Goal: Task Accomplishment & Management: Manage account settings

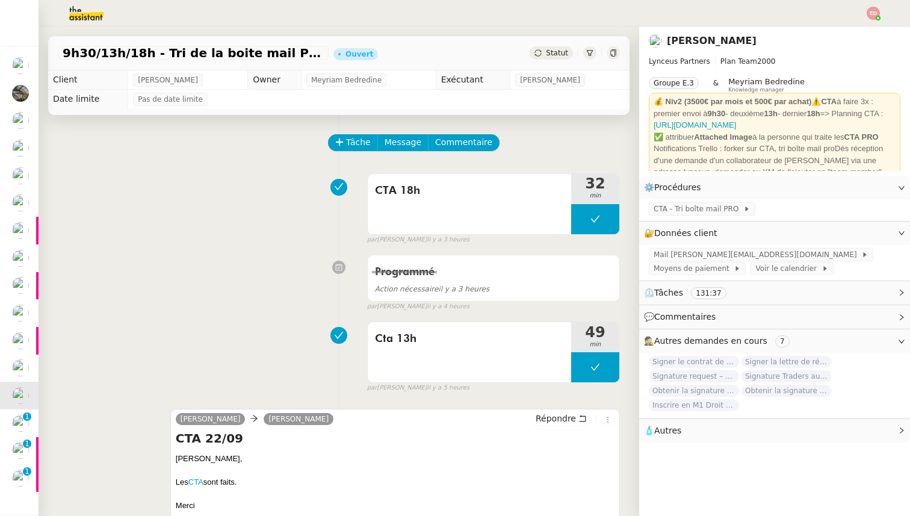
click at [555, 52] on span "Statut" at bounding box center [557, 53] width 22 height 8
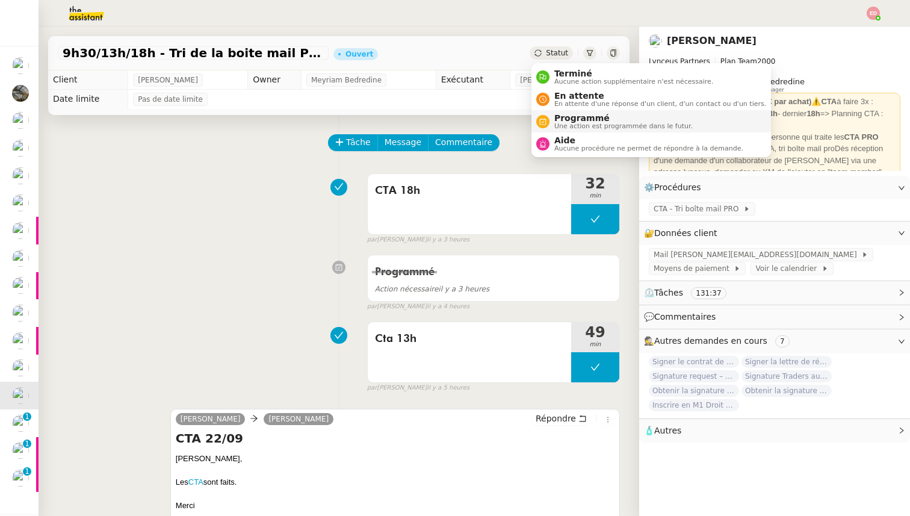
click at [569, 110] on li "Programmé Une action est programmée dans le futur." at bounding box center [651, 121] width 240 height 22
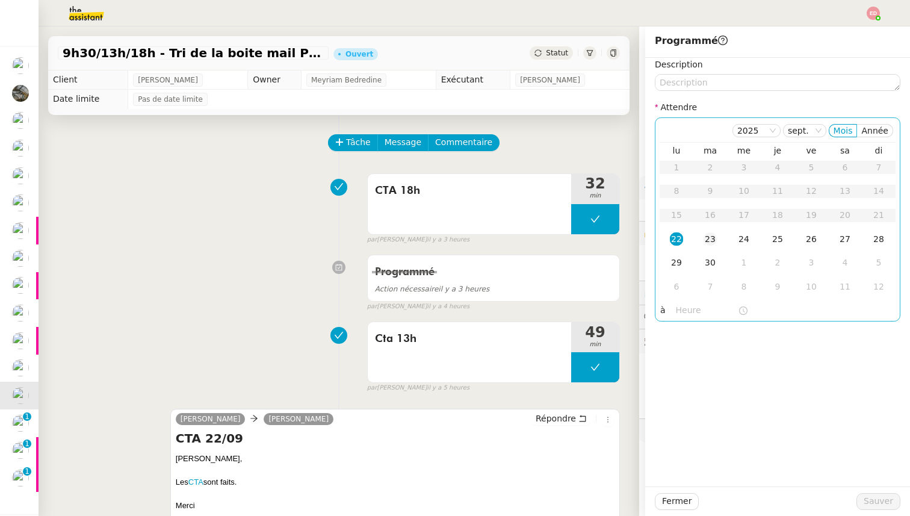
click at [713, 236] on div "23" at bounding box center [710, 238] width 13 height 13
click at [687, 303] on input "text" at bounding box center [707, 310] width 62 height 14
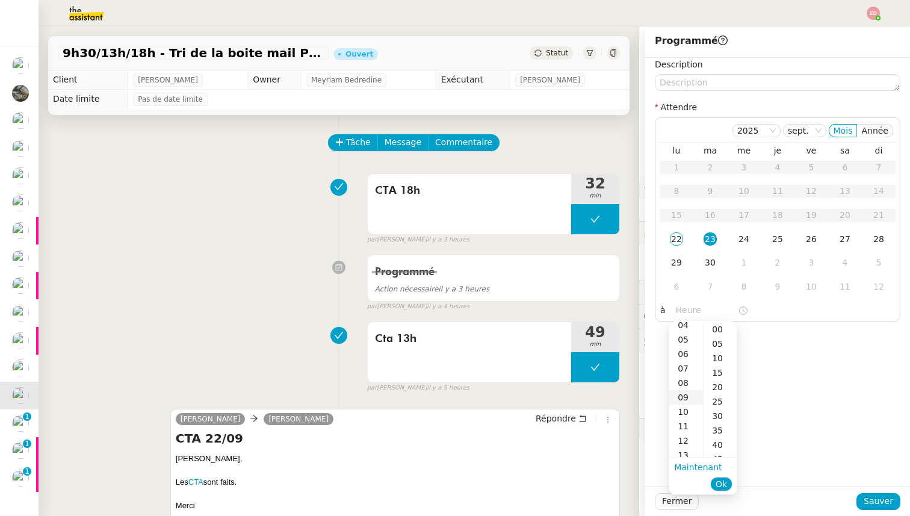
click at [687, 398] on div "09" at bounding box center [686, 397] width 34 height 14
click at [719, 332] on div "00" at bounding box center [720, 329] width 33 height 14
type input "09:00"
click at [731, 480] on li "Ok" at bounding box center [721, 483] width 21 height 17
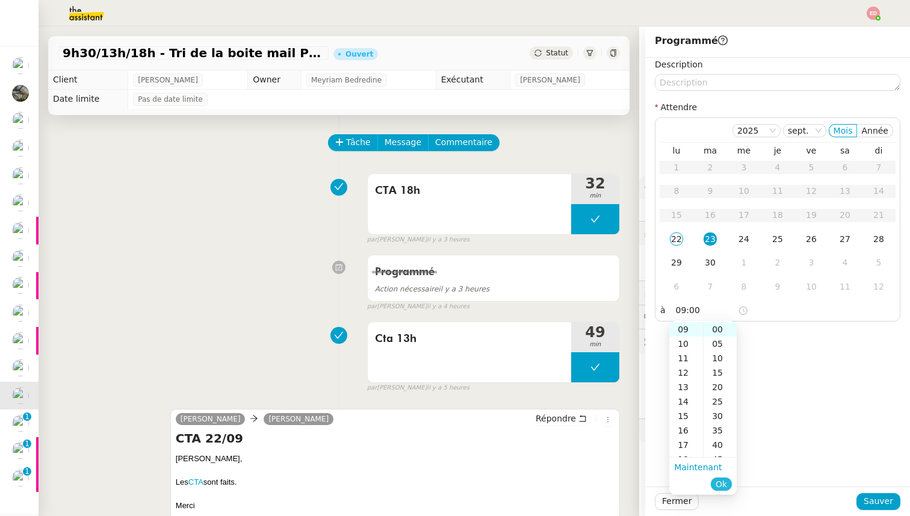
click at [722, 483] on span "Ok" at bounding box center [721, 484] width 11 height 12
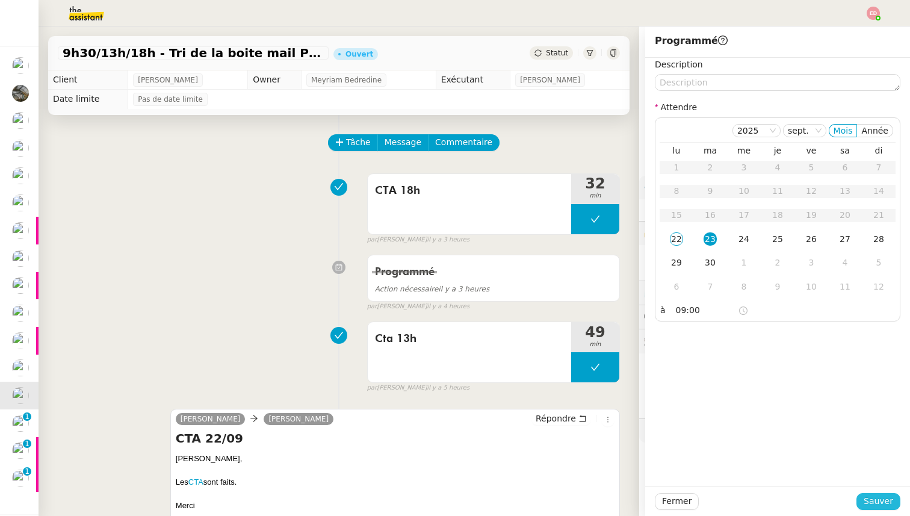
click at [890, 504] on span "Sauver" at bounding box center [878, 501] width 29 height 14
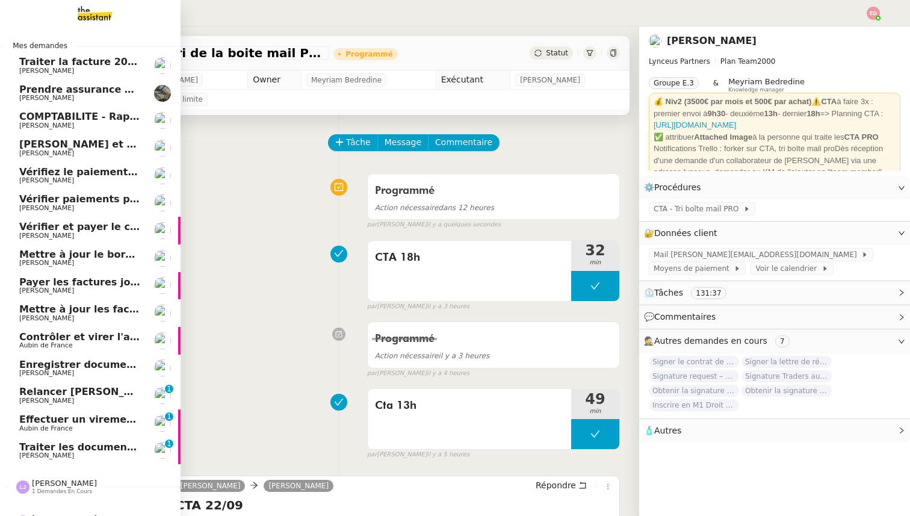
click at [54, 456] on span "[PERSON_NAME]" at bounding box center [46, 455] width 55 height 8
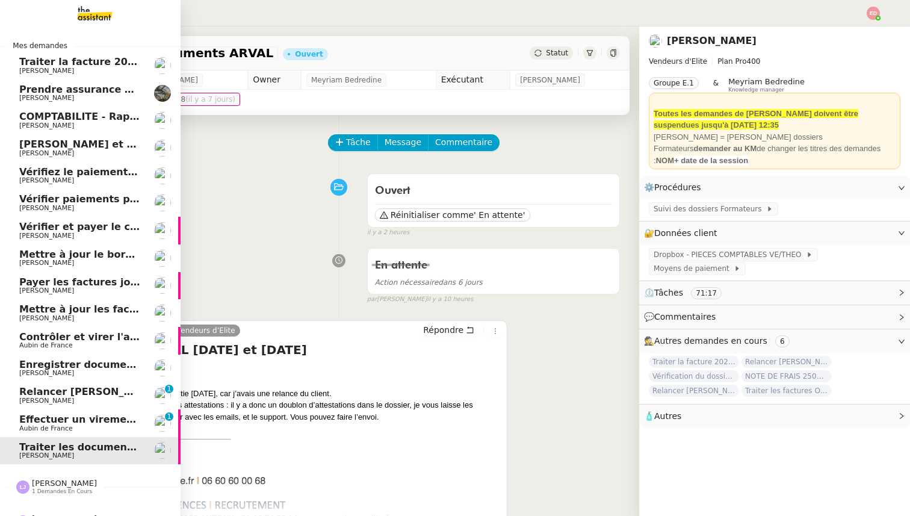
click at [28, 421] on span "Effectuer un virement urgent" at bounding box center [98, 418] width 158 height 11
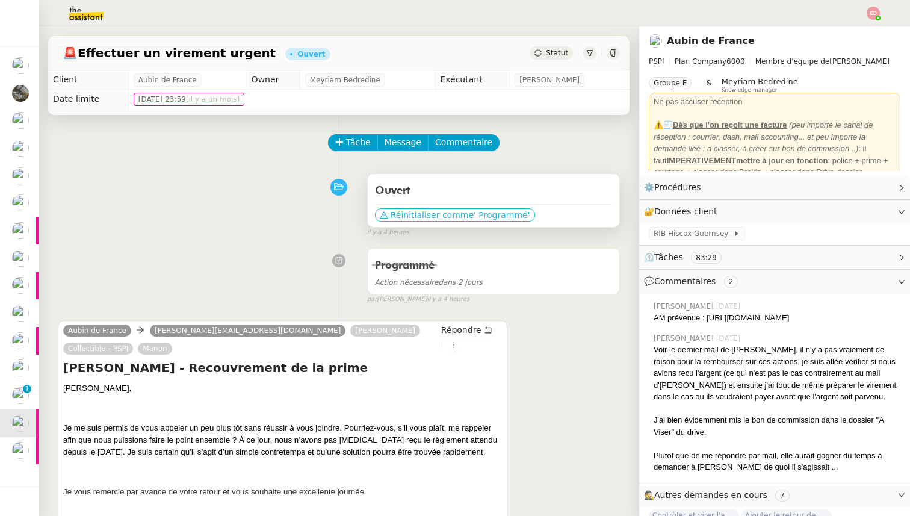
click at [440, 216] on span "Réinitialiser comme" at bounding box center [432, 215] width 83 height 12
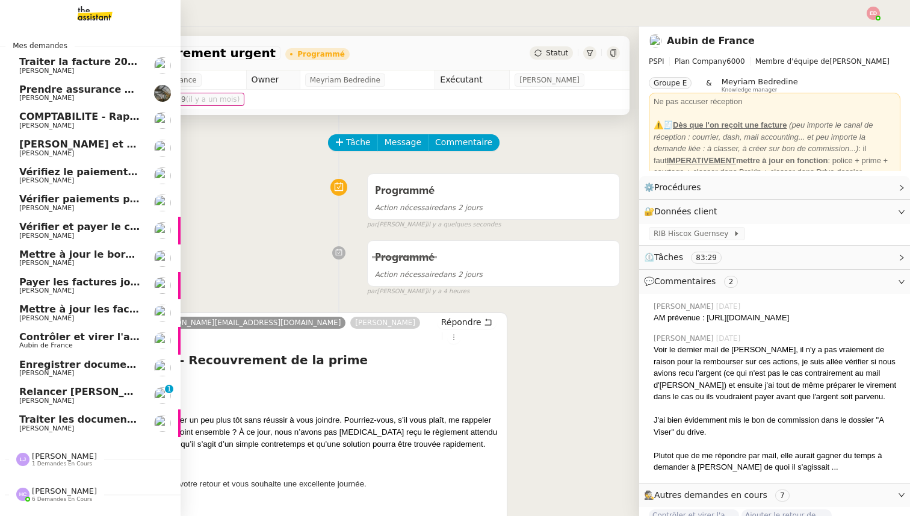
click at [43, 395] on span "Relancer [PERSON_NAME] pour justificatif Eurostar" at bounding box center [157, 391] width 277 height 11
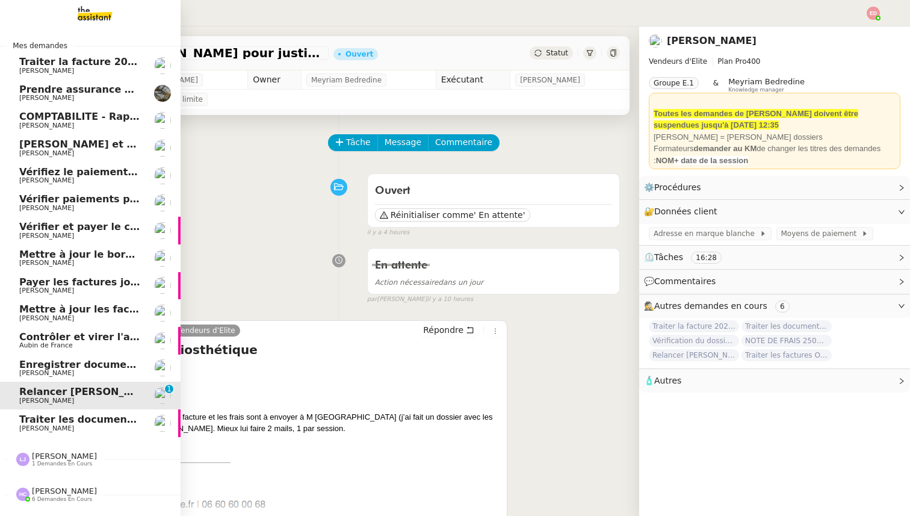
click at [32, 365] on span "Enregistrer documents assurance chien dans Brokin" at bounding box center [160, 364] width 283 height 11
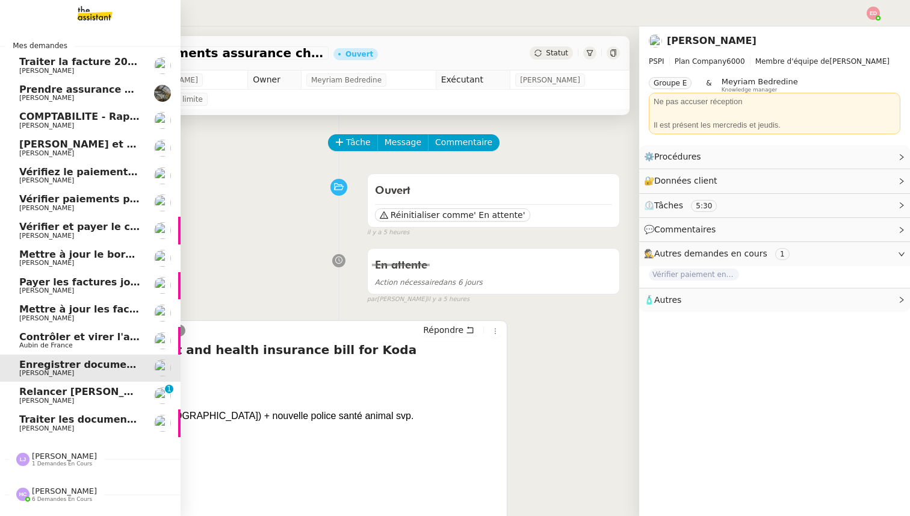
click at [36, 345] on span "Aubin de France" at bounding box center [46, 345] width 54 height 8
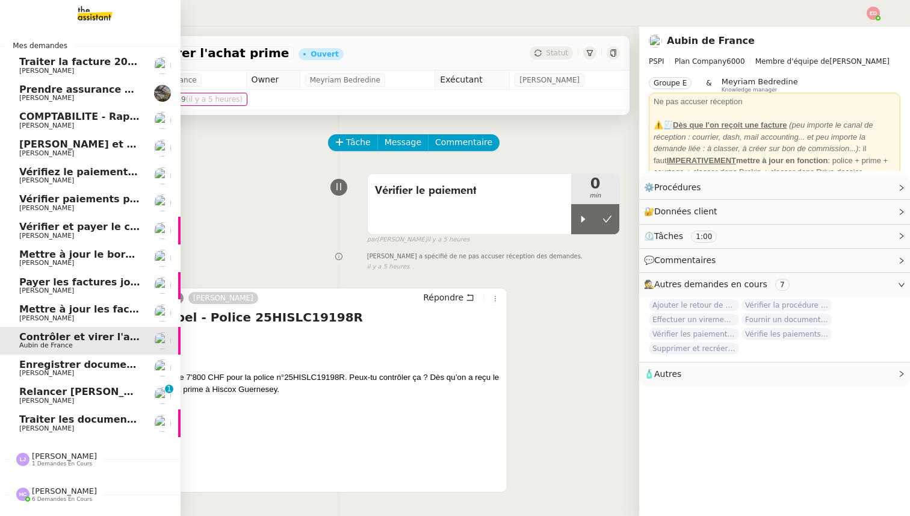
click at [61, 311] on span "Mettre à jour les factures d'août" at bounding box center [107, 308] width 176 height 11
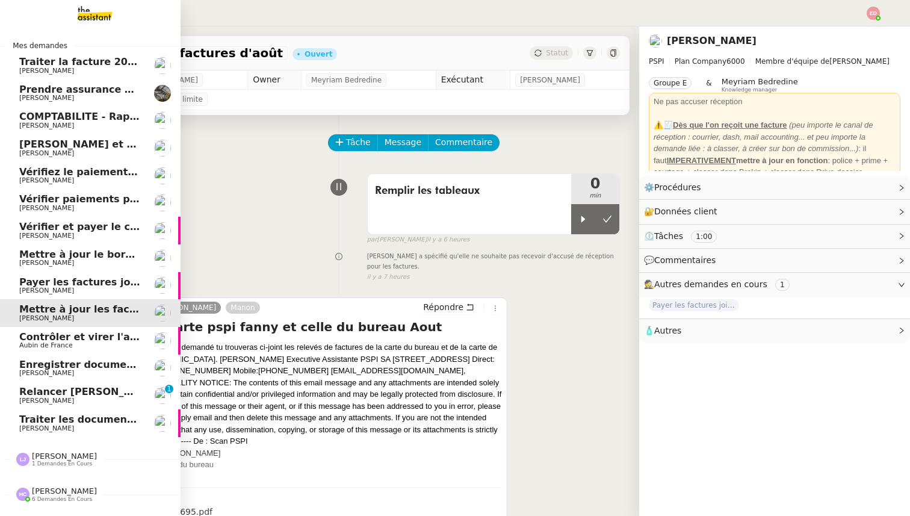
click at [63, 286] on span "Payer les factures jointes" at bounding box center [88, 281] width 138 height 11
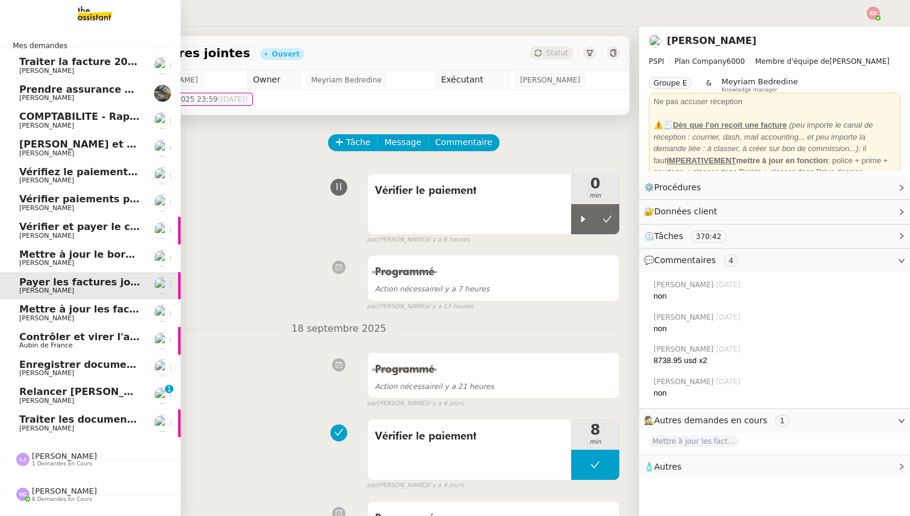
click at [63, 259] on span "[PERSON_NAME]" at bounding box center [80, 262] width 122 height 7
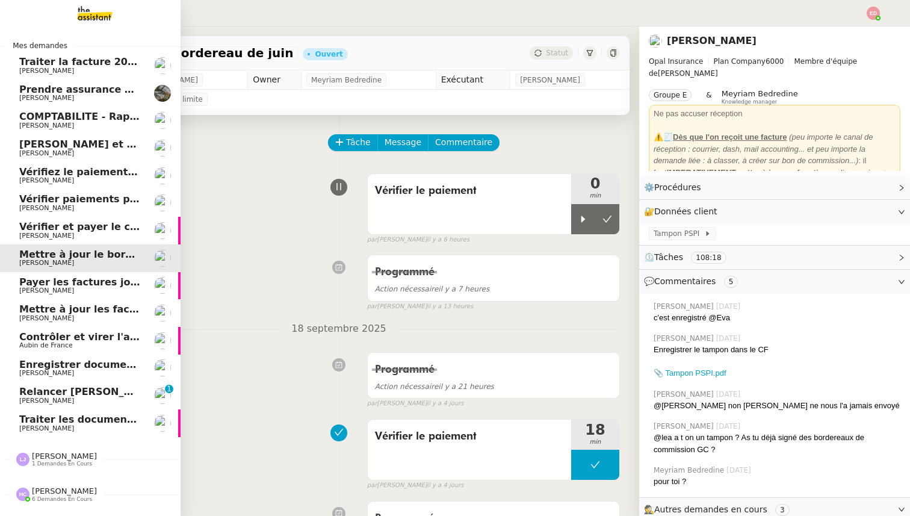
click at [65, 232] on span "[PERSON_NAME]" at bounding box center [80, 235] width 122 height 7
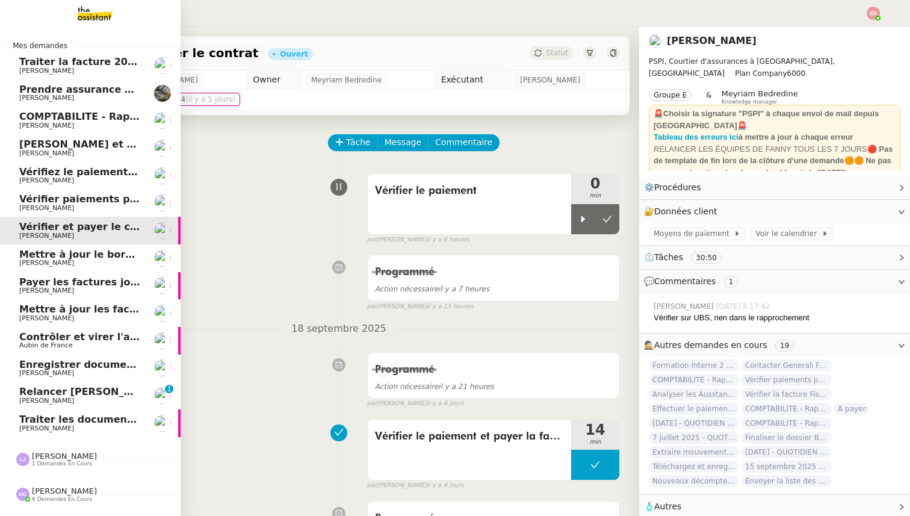
click at [65, 205] on span "[PERSON_NAME]" at bounding box center [80, 208] width 122 height 7
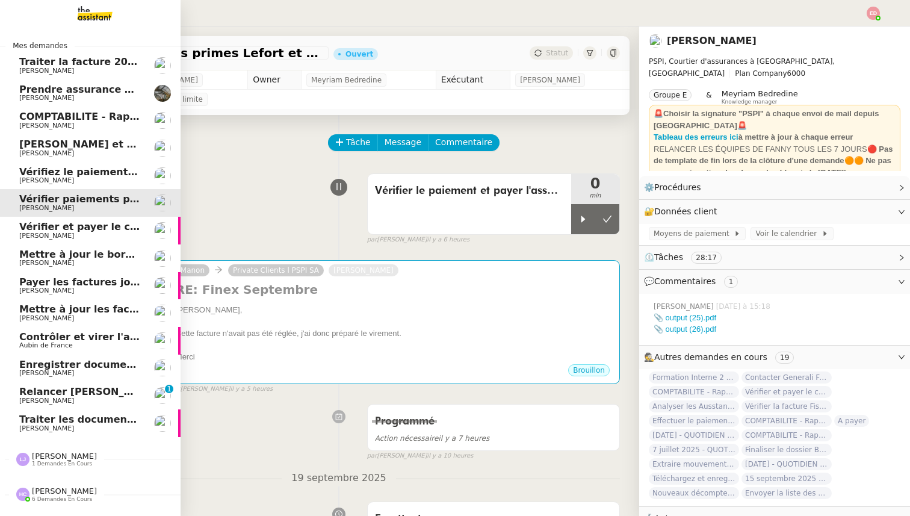
click at [66, 179] on span "[PERSON_NAME]" at bounding box center [46, 180] width 55 height 8
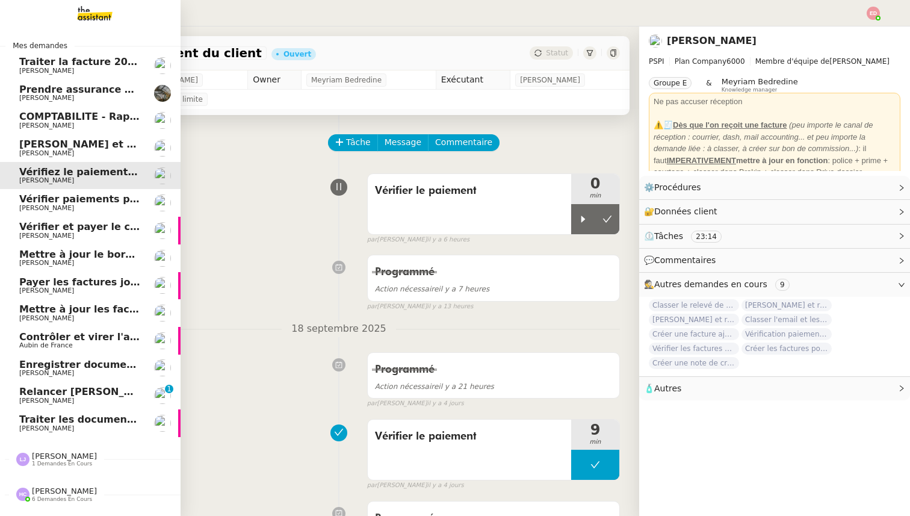
click at [67, 153] on span "[PERSON_NAME]" at bounding box center [46, 153] width 55 height 8
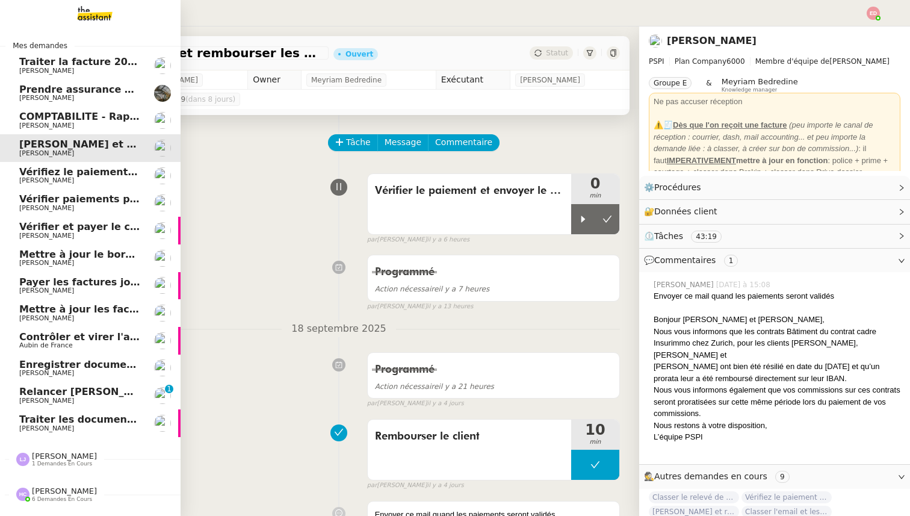
click at [67, 124] on span "[PERSON_NAME]" at bounding box center [80, 125] width 122 height 7
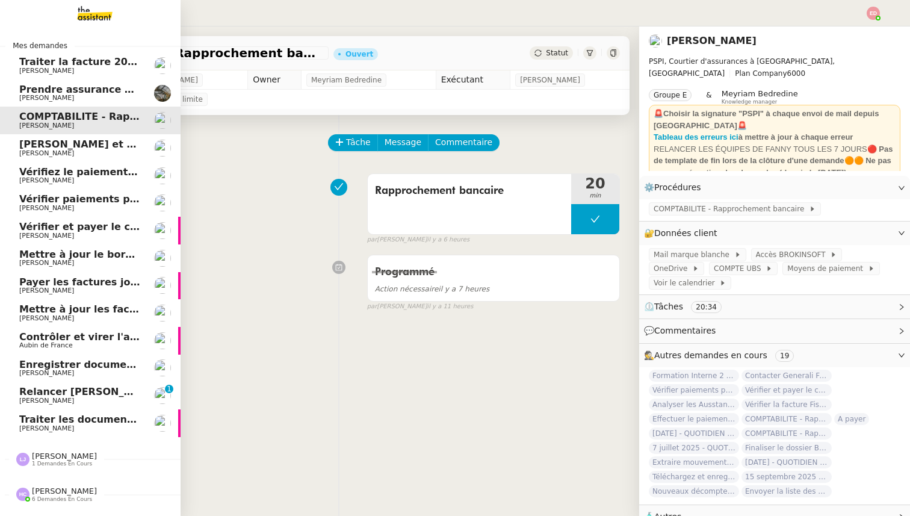
click at [61, 63] on span "Traiter la facture 2025416 Fuseau" at bounding box center [111, 61] width 184 height 11
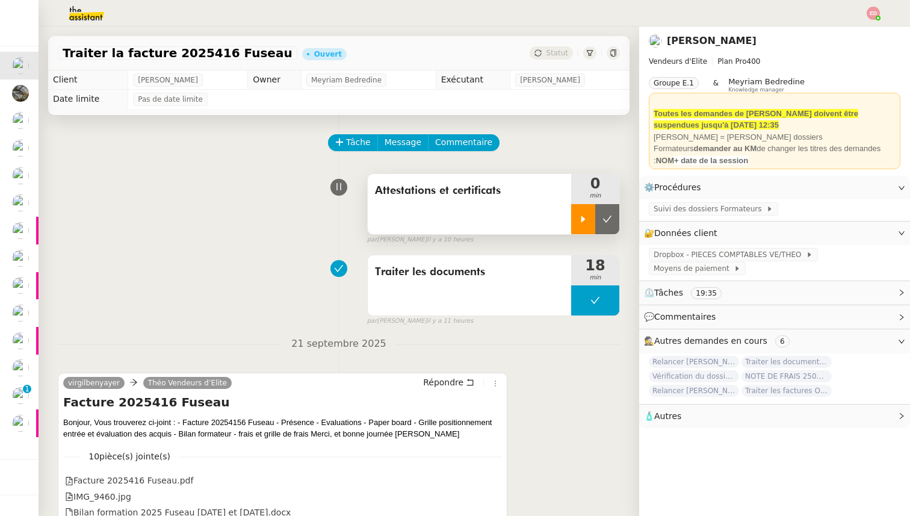
click at [578, 213] on div at bounding box center [583, 219] width 24 height 30
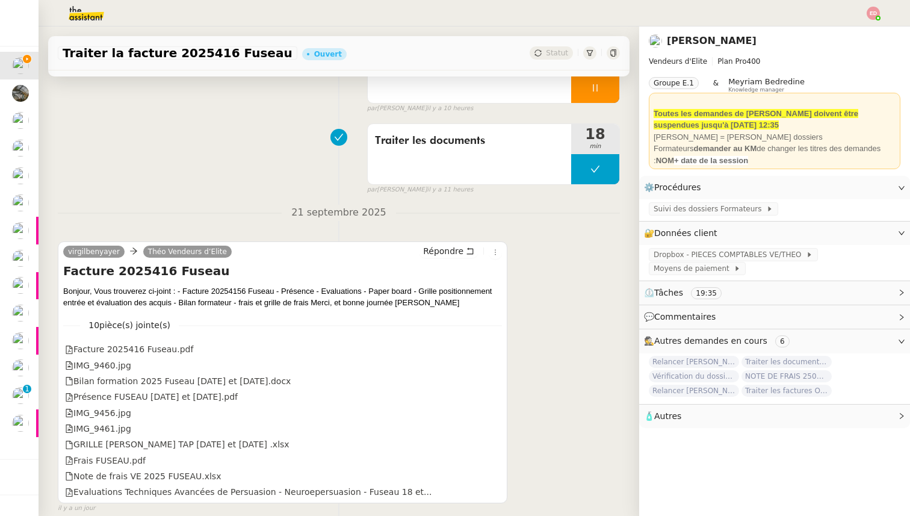
scroll to position [133, 0]
click at [714, 206] on span "Suivi des dossiers Formateurs" at bounding box center [710, 209] width 113 height 12
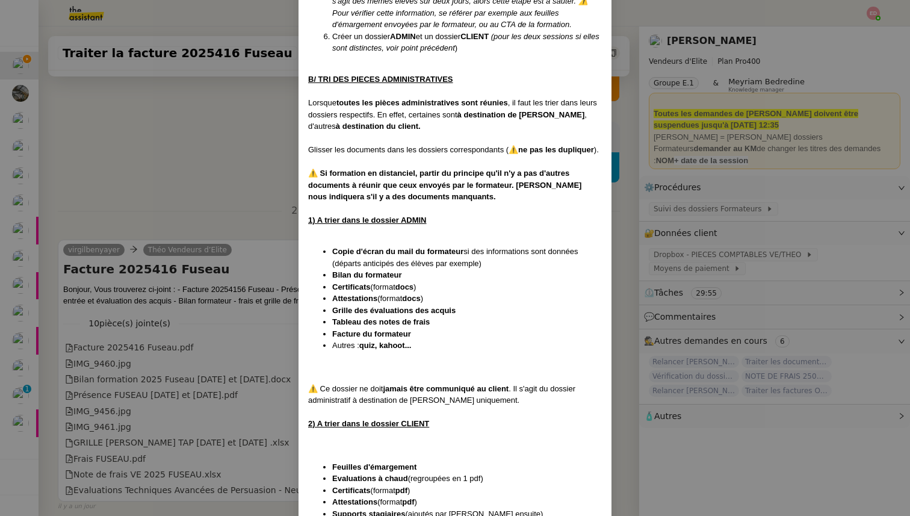
scroll to position [1213, 0]
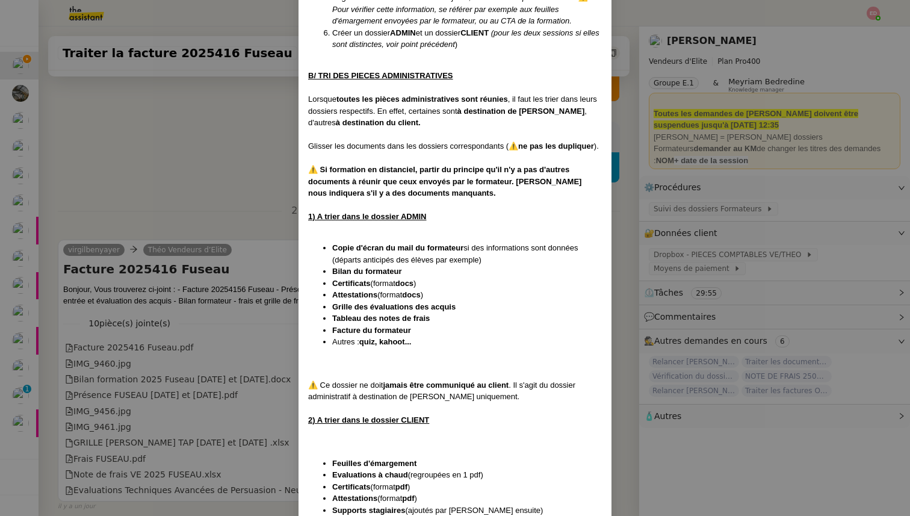
click at [221, 138] on nz-modal-container "Créée le [DATE] MAJ entièrement suite aux retours de la cliente le [DATE] Modif…" at bounding box center [455, 258] width 910 height 516
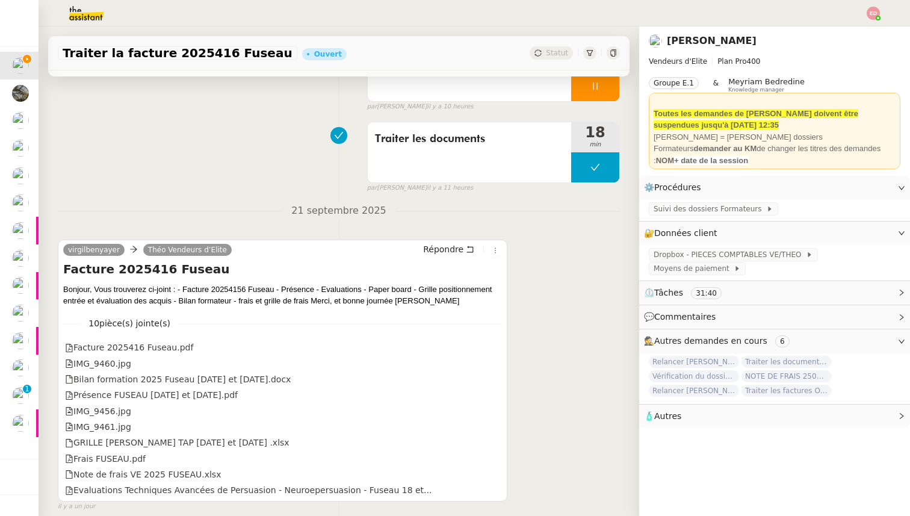
scroll to position [0, 0]
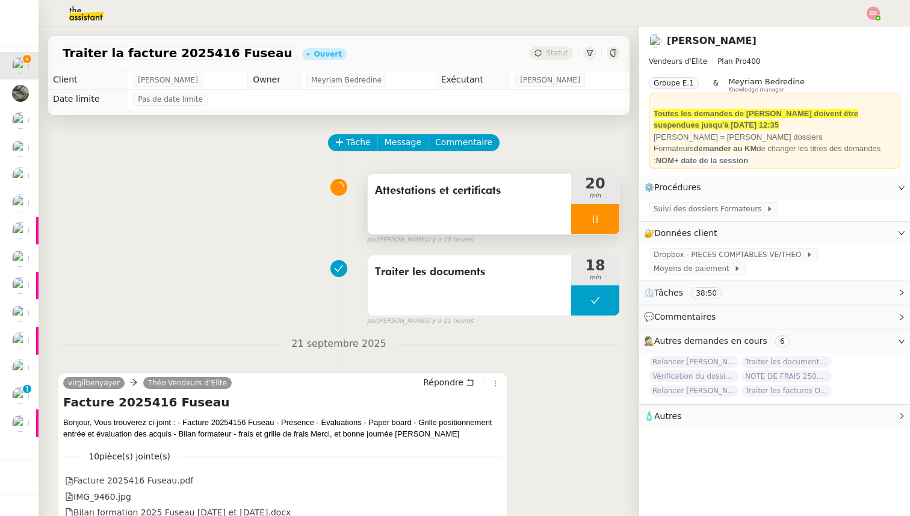
click at [609, 208] on div at bounding box center [595, 219] width 48 height 30
click at [609, 209] on button at bounding box center [607, 219] width 24 height 30
